Goal: Task Accomplishment & Management: Manage account settings

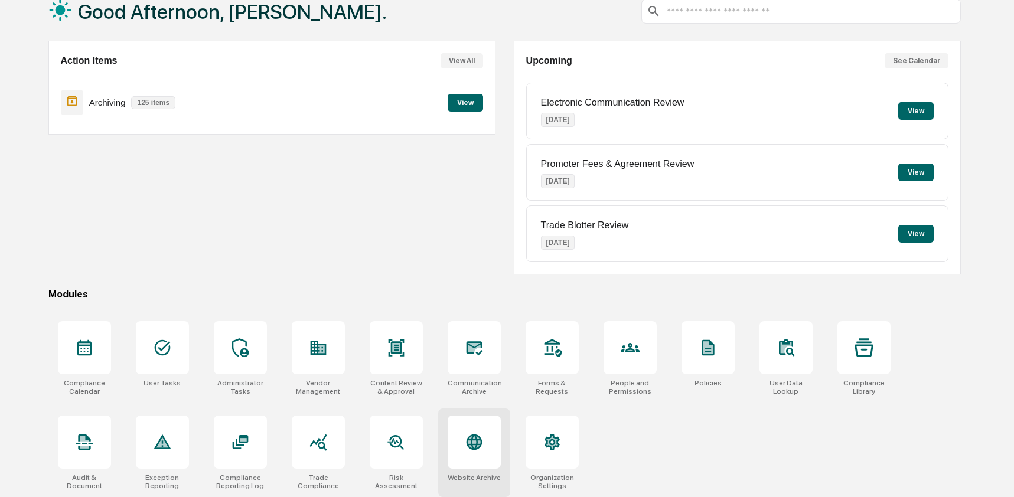
click at [471, 438] on icon at bounding box center [474, 443] width 16 height 16
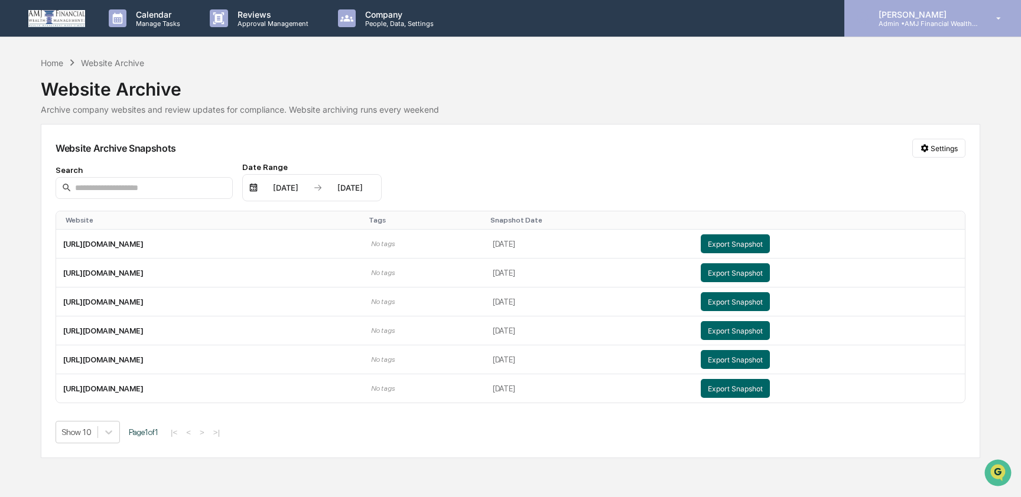
click at [924, 21] on p "Admin • AMJ Financial Wealth Management" at bounding box center [924, 23] width 110 height 8
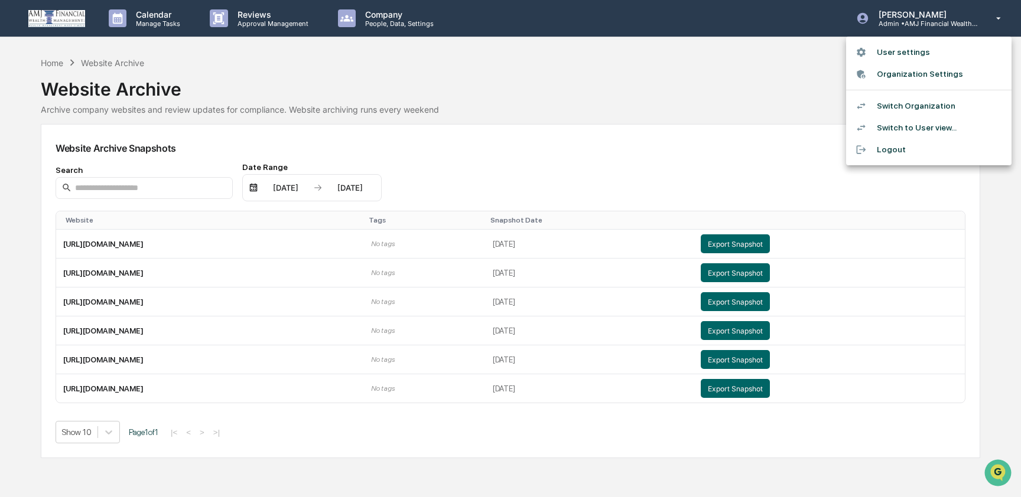
click at [923, 103] on li "Switch Organization" at bounding box center [928, 106] width 165 height 22
